Goal: Information Seeking & Learning: Learn about a topic

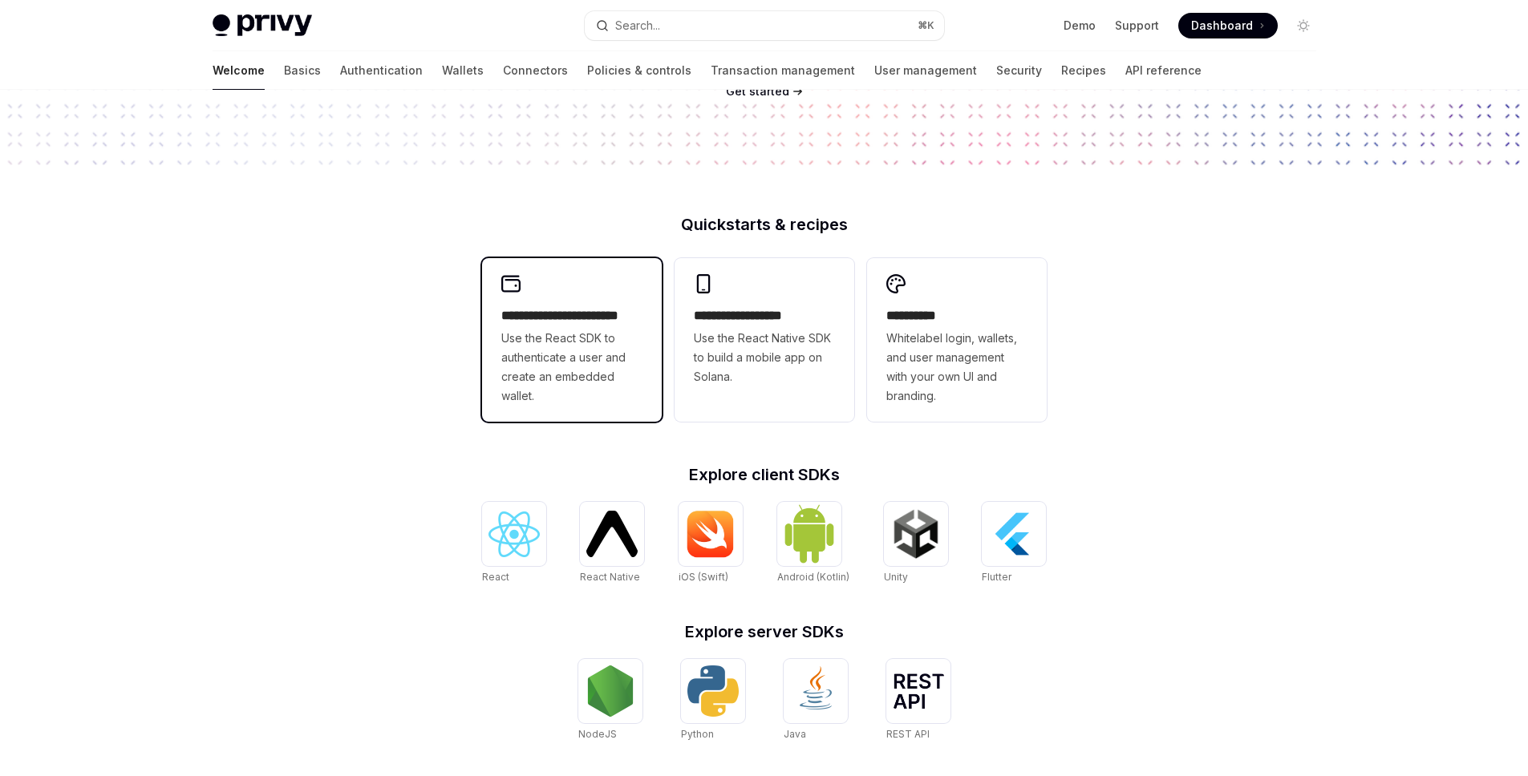
click at [553, 347] on span "Use the React SDK to authenticate a user and create an embedded wallet." at bounding box center [571, 367] width 141 height 77
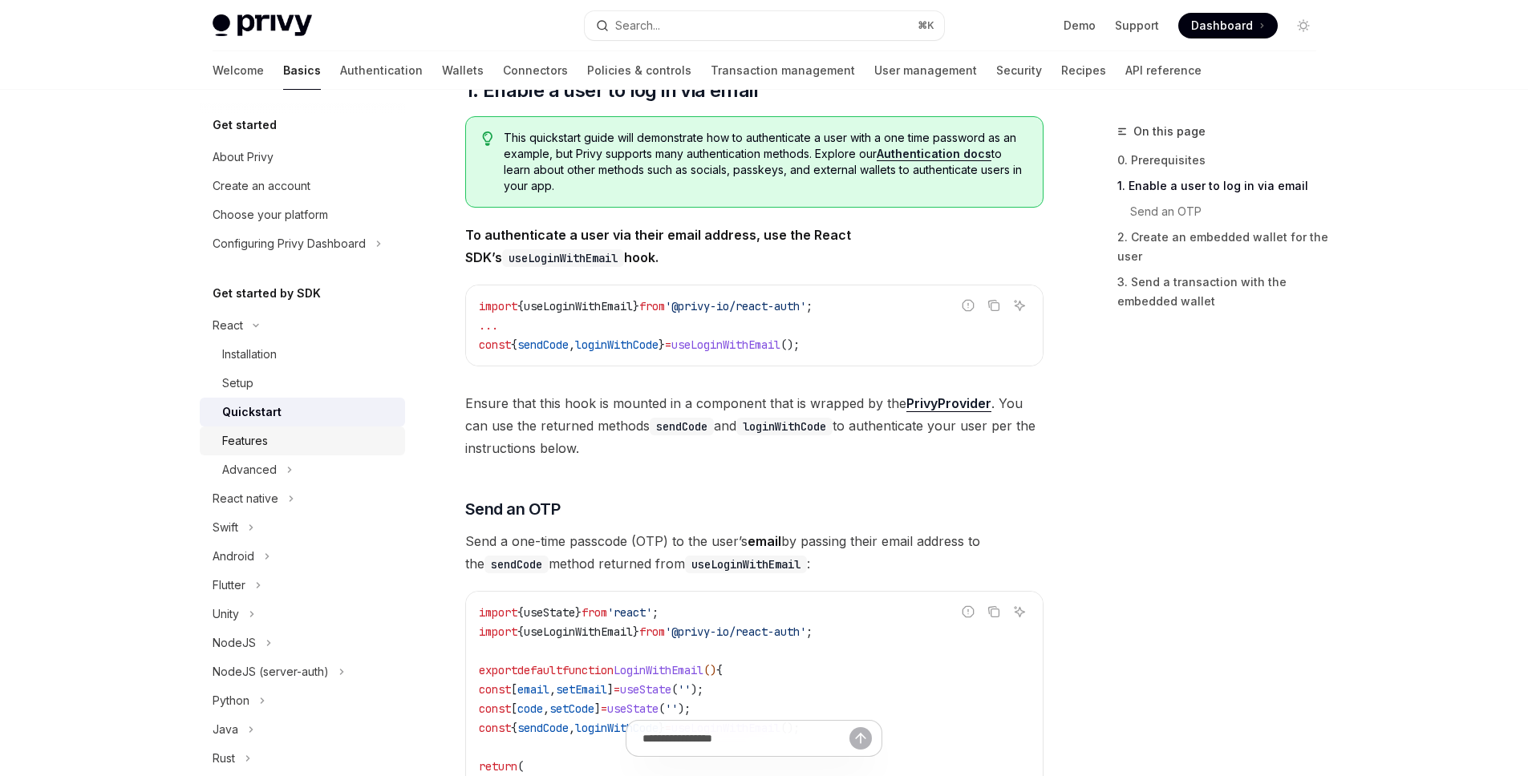
scroll to position [279, 0]
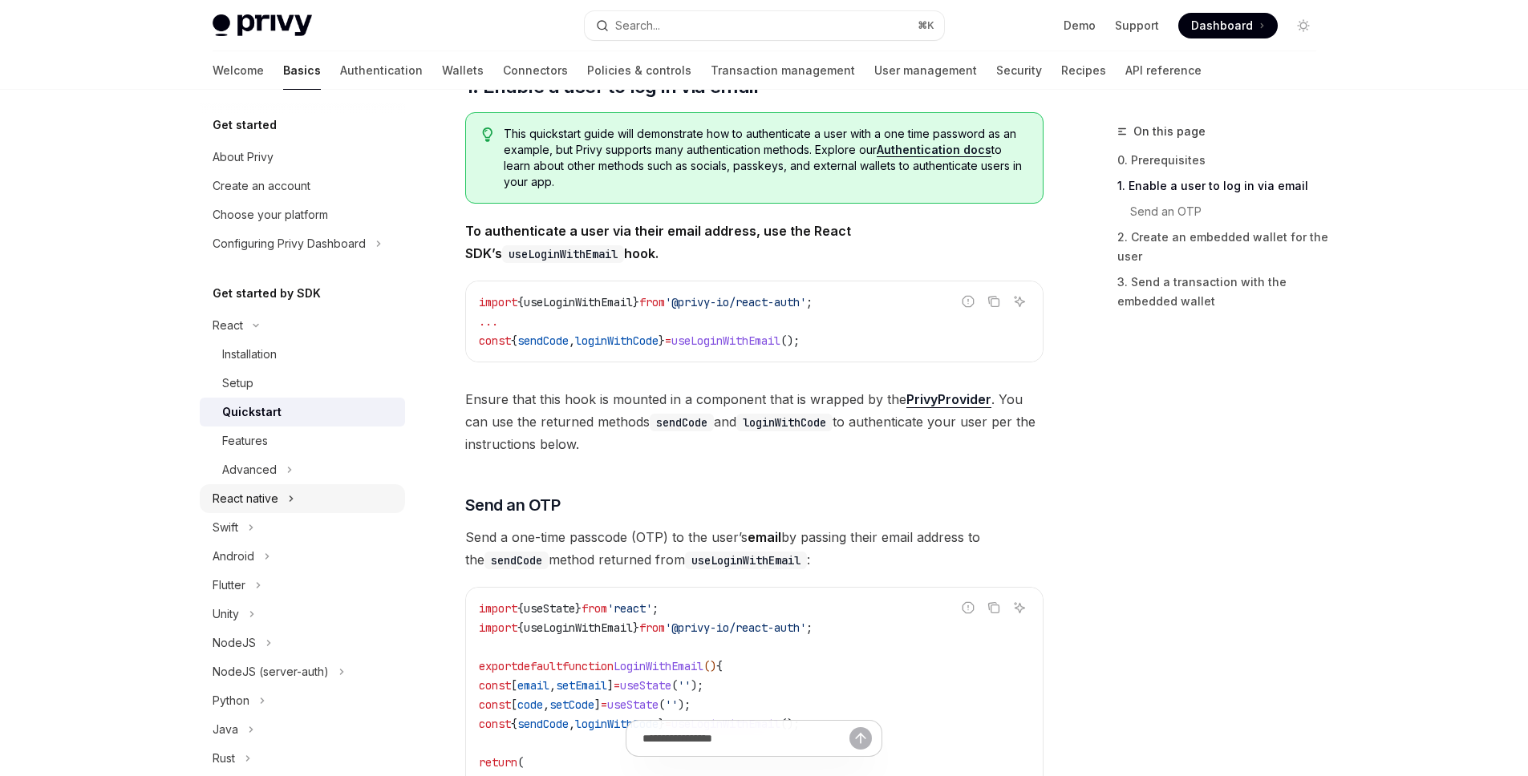
click at [260, 499] on div "React native" at bounding box center [246, 498] width 66 height 19
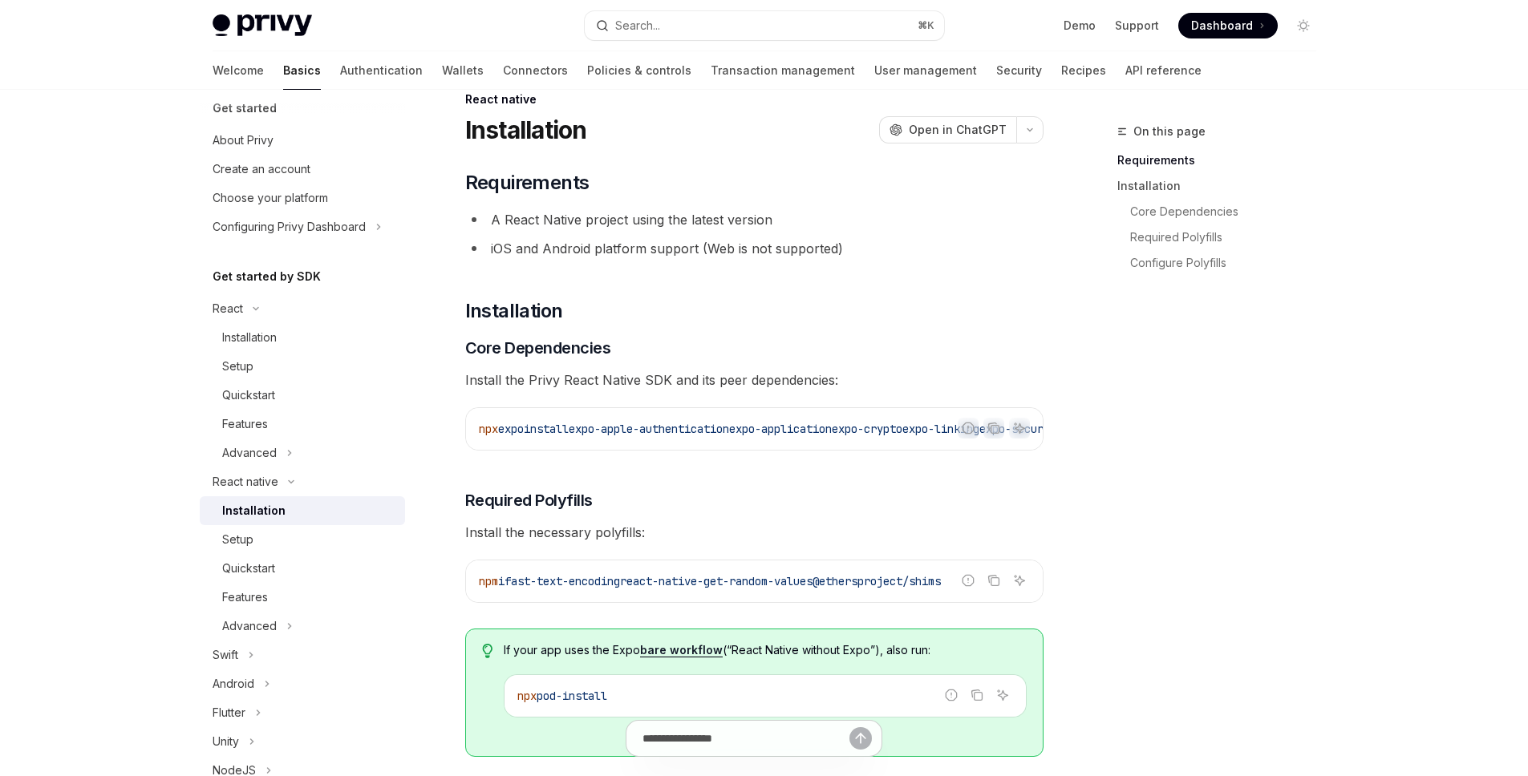
scroll to position [42, 0]
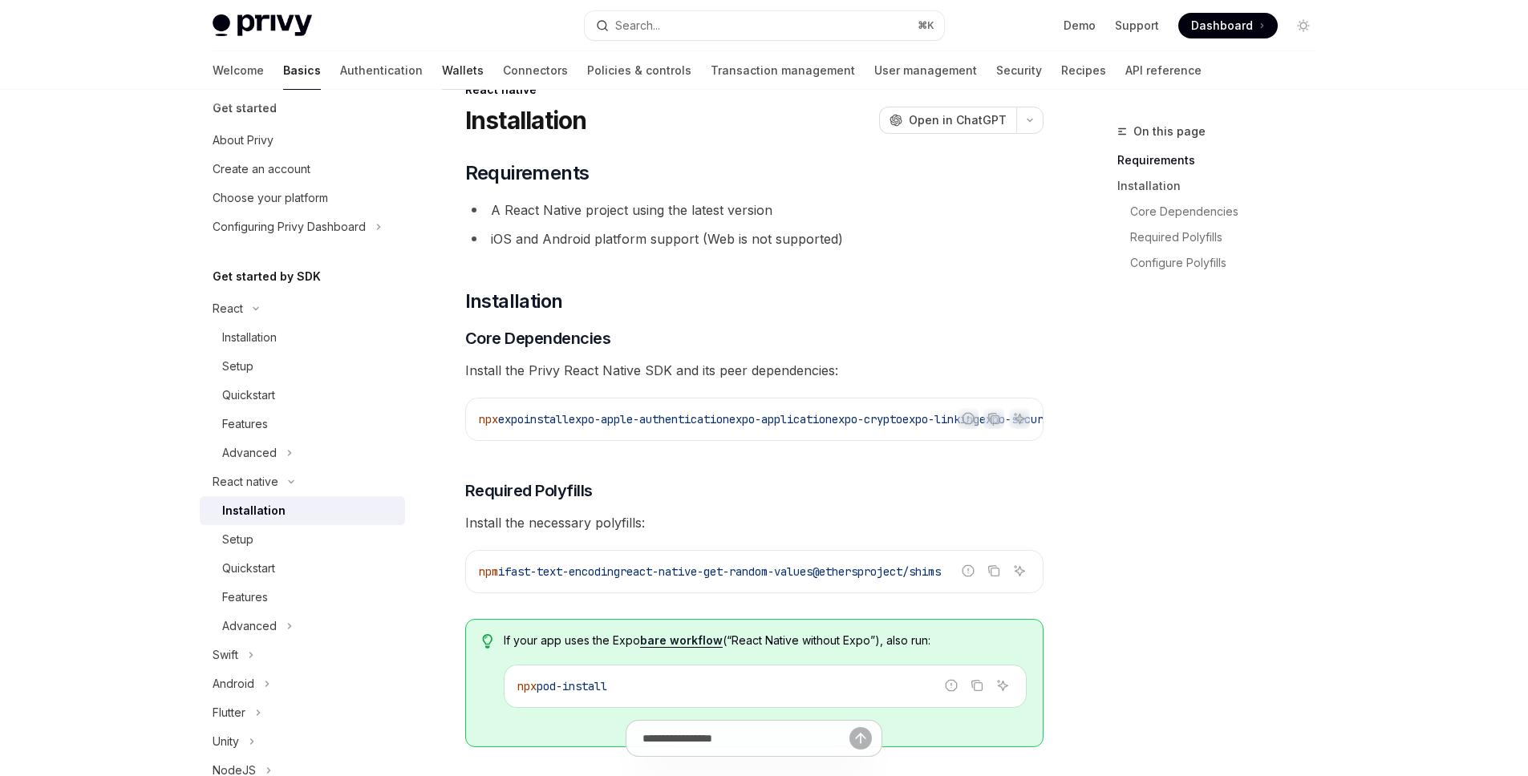
click at [442, 70] on link "Wallets" at bounding box center [463, 70] width 42 height 39
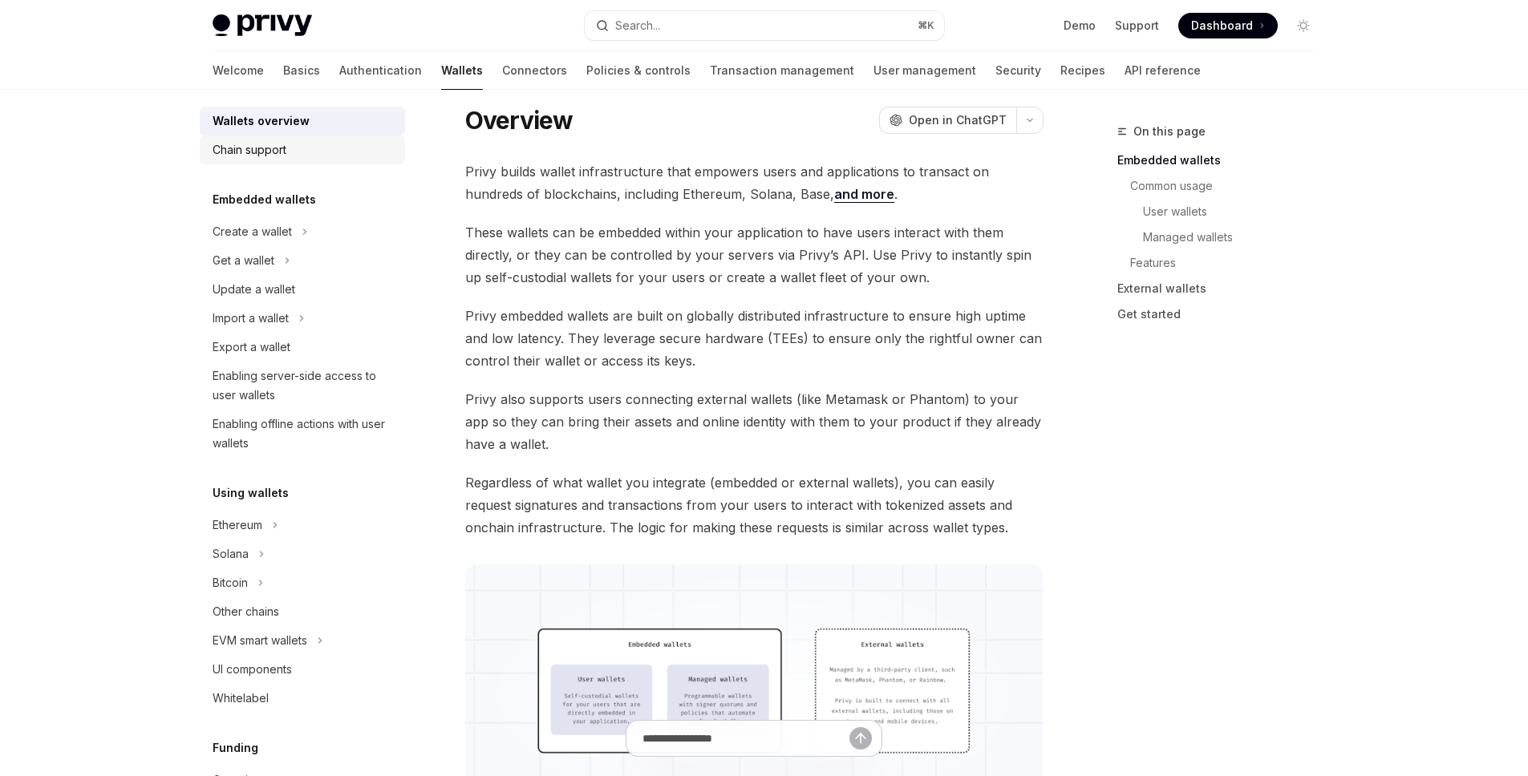
click at [251, 156] on div "Chain support" at bounding box center [250, 149] width 74 height 19
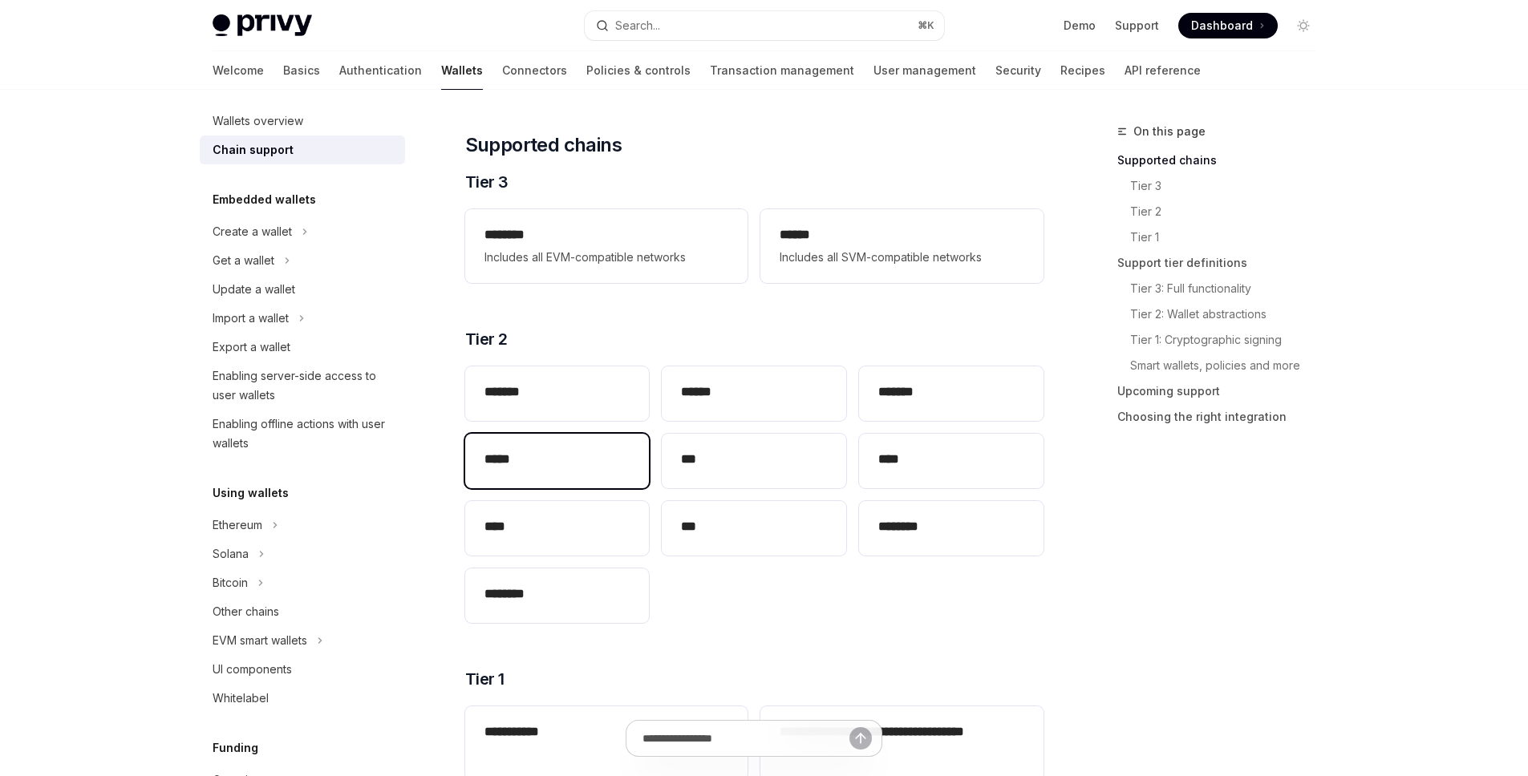
scroll to position [160, 0]
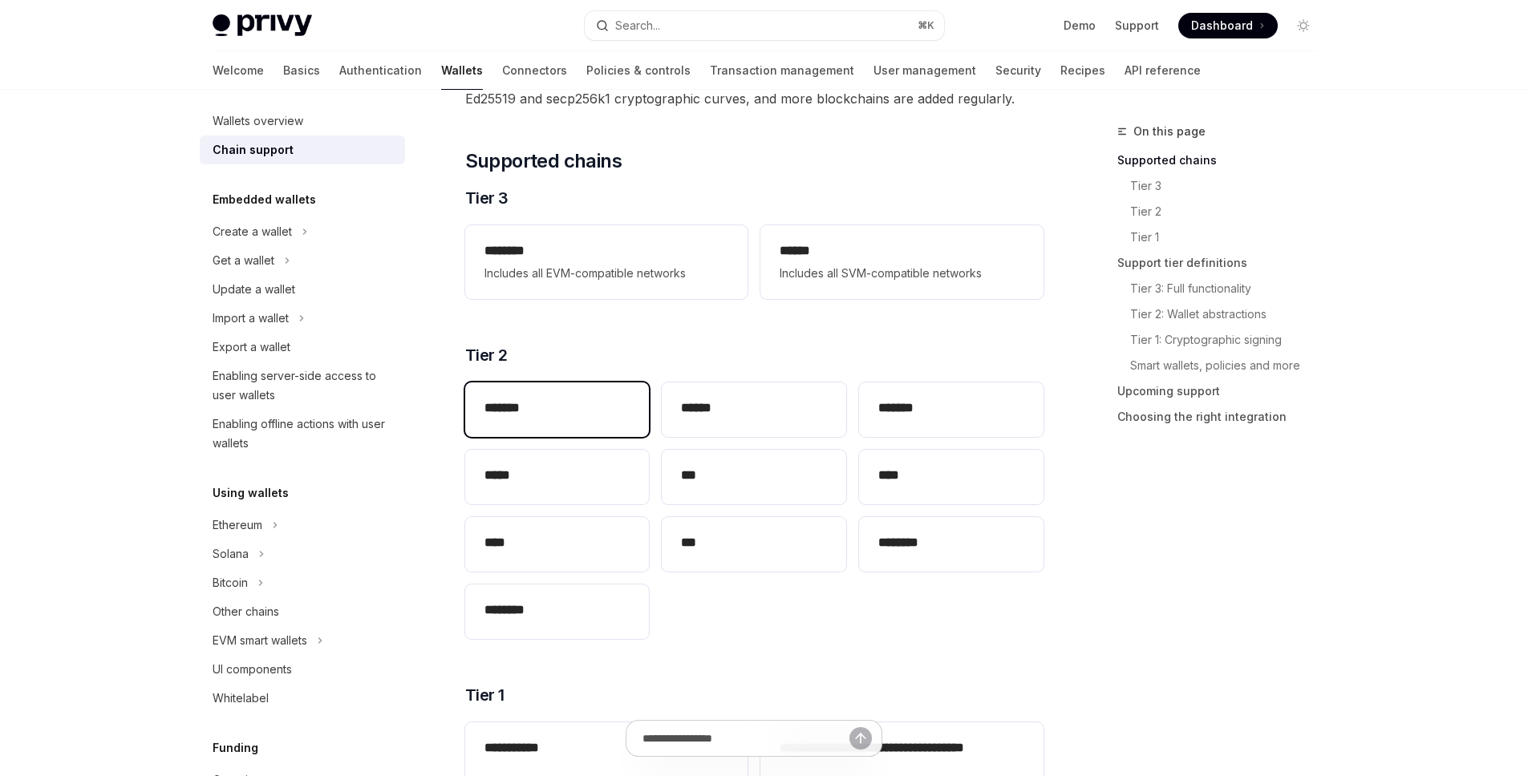
click at [551, 412] on h2 "*******" at bounding box center [557, 408] width 146 height 19
type textarea "*"
